Goal: Check status: Check status

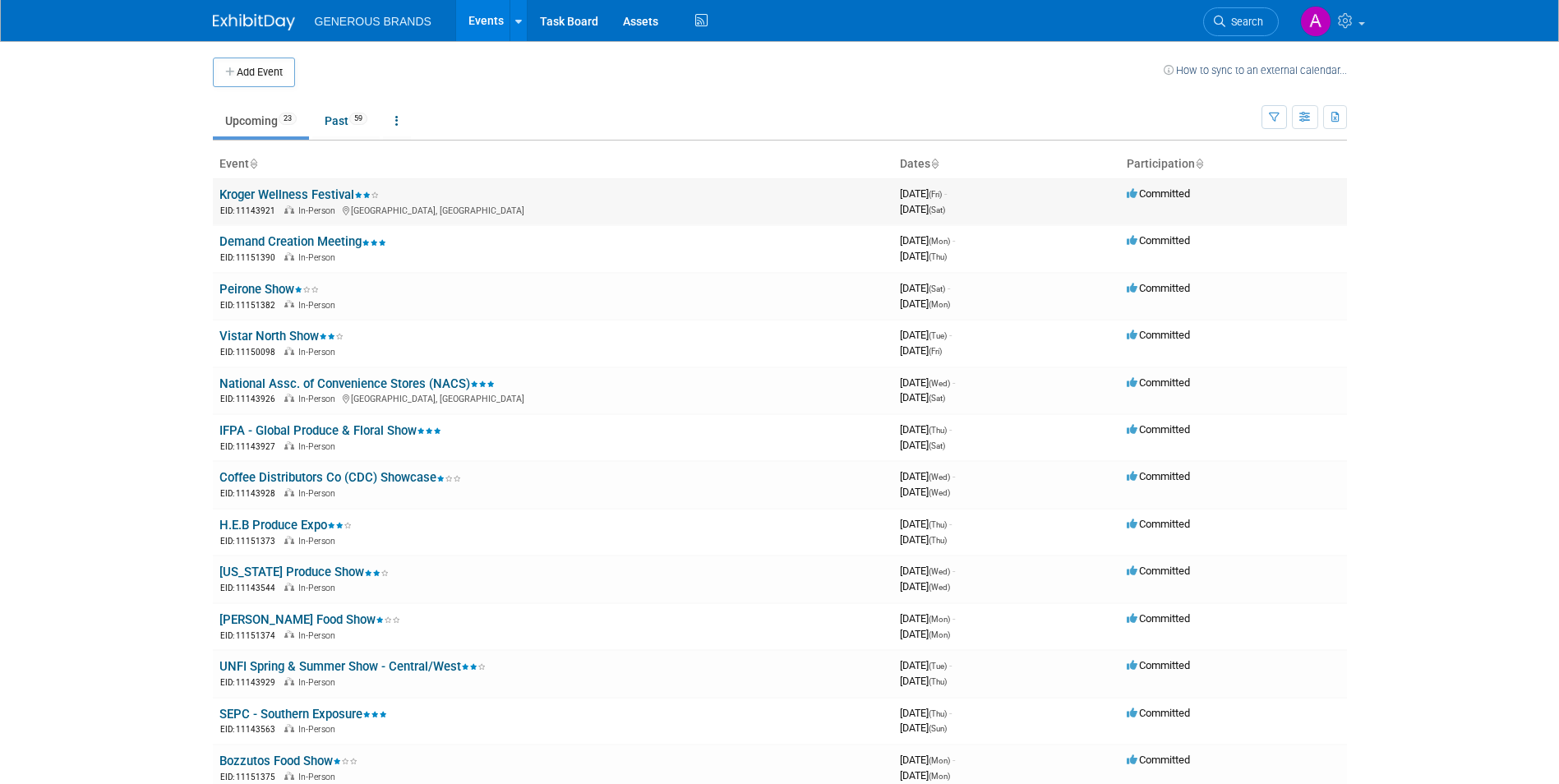
click at [339, 198] on link "Kroger Wellness Festival" at bounding box center [299, 194] width 159 height 15
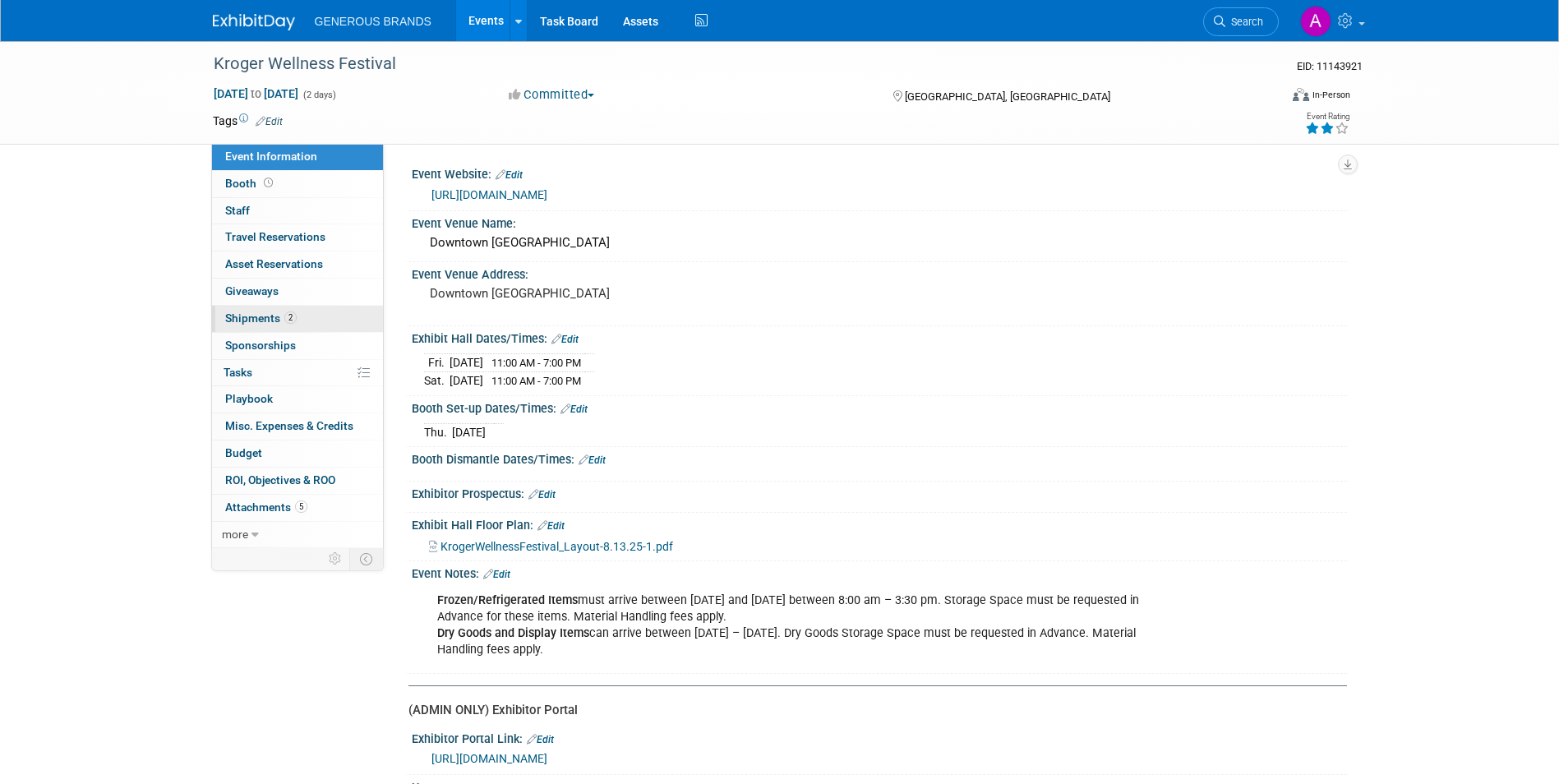
click at [300, 311] on link "2 Shipments 2" at bounding box center [297, 318] width 171 height 26
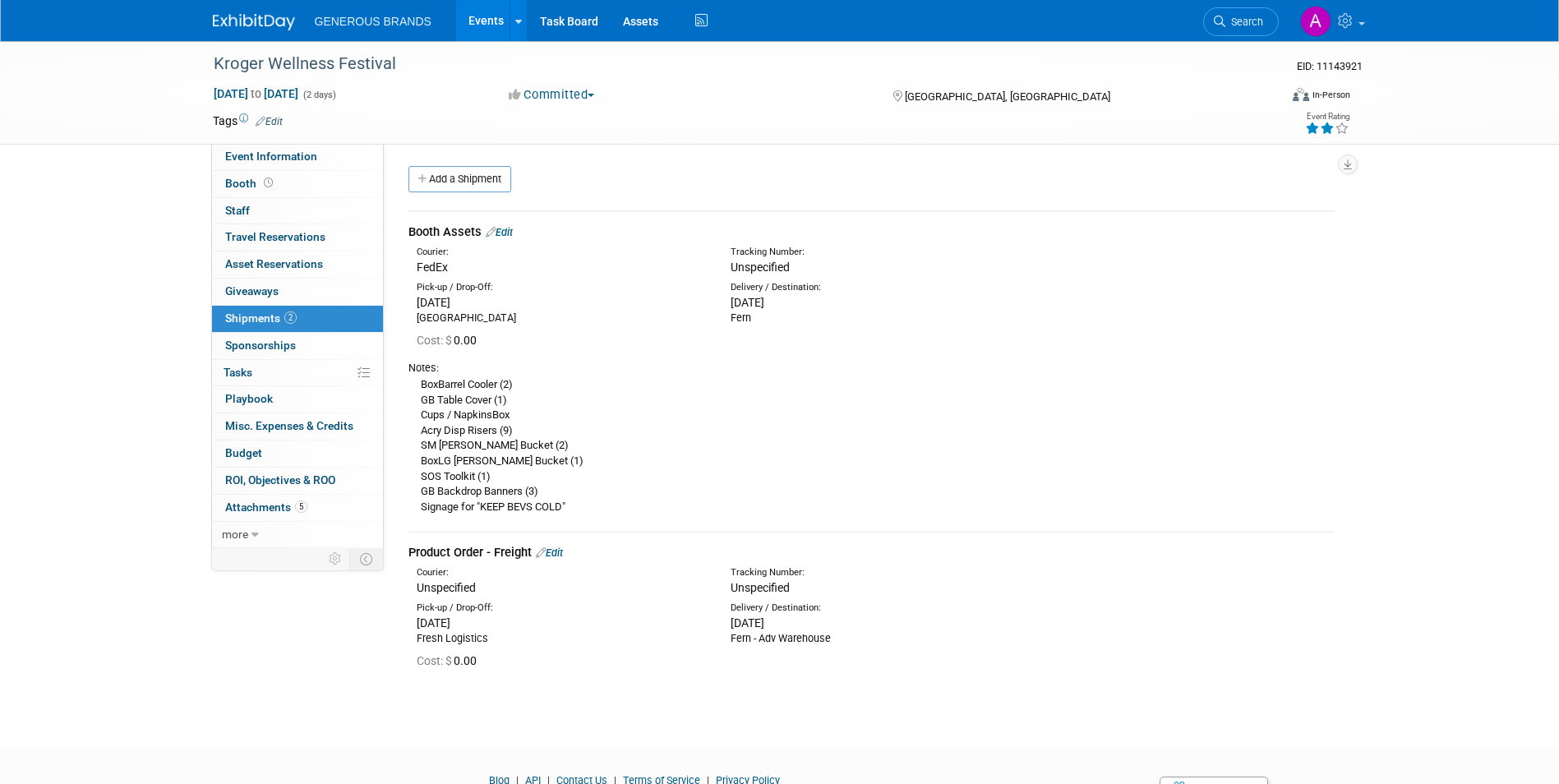
drag, startPoint x: 410, startPoint y: 367, endPoint x: 567, endPoint y: 511, distance: 213.0
click at [567, 511] on div "Notes: BoxBarrel Cooler (2) GB Table Cover (1) Cups / NapkinsBox Acry Disp Rise…" at bounding box center [871, 436] width 926 height 167
drag, startPoint x: 567, startPoint y: 511, endPoint x: 511, endPoint y: 483, distance: 62.6
copy div "Notes: BoxBarrel Cooler (2) GB Table Cover (1) Cups / NapkinsBox Acry Disp Rise…"
